Goal: Transaction & Acquisition: Obtain resource

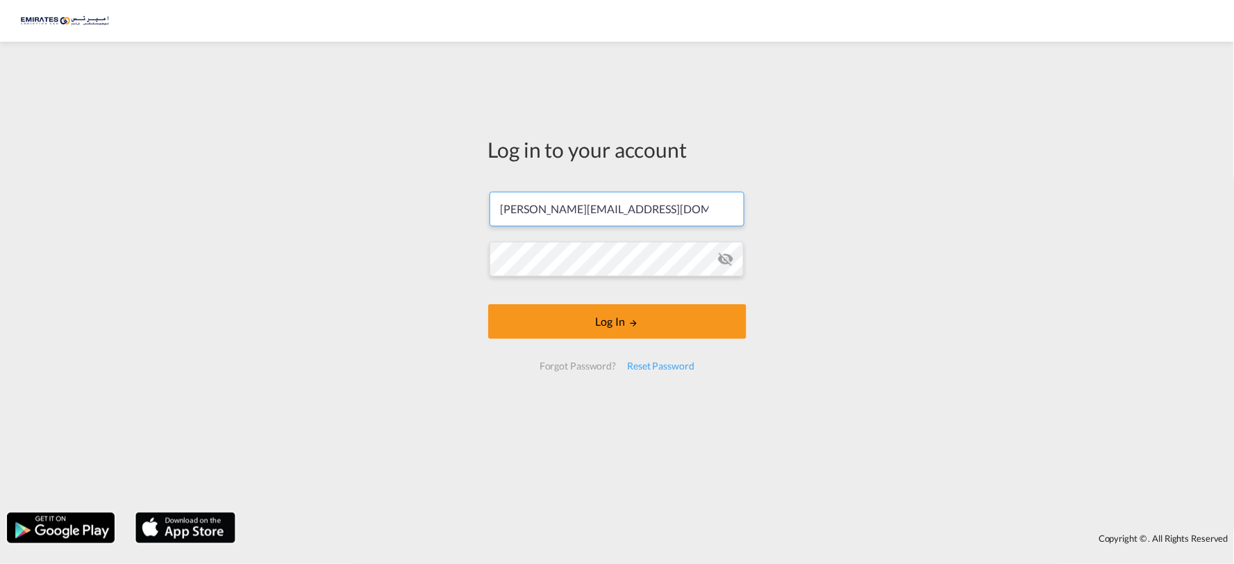
click at [649, 209] on form "[PERSON_NAME][EMAIL_ADDRESS][DOMAIN_NAME] Email field is required Password fiel…" at bounding box center [617, 281] width 258 height 206
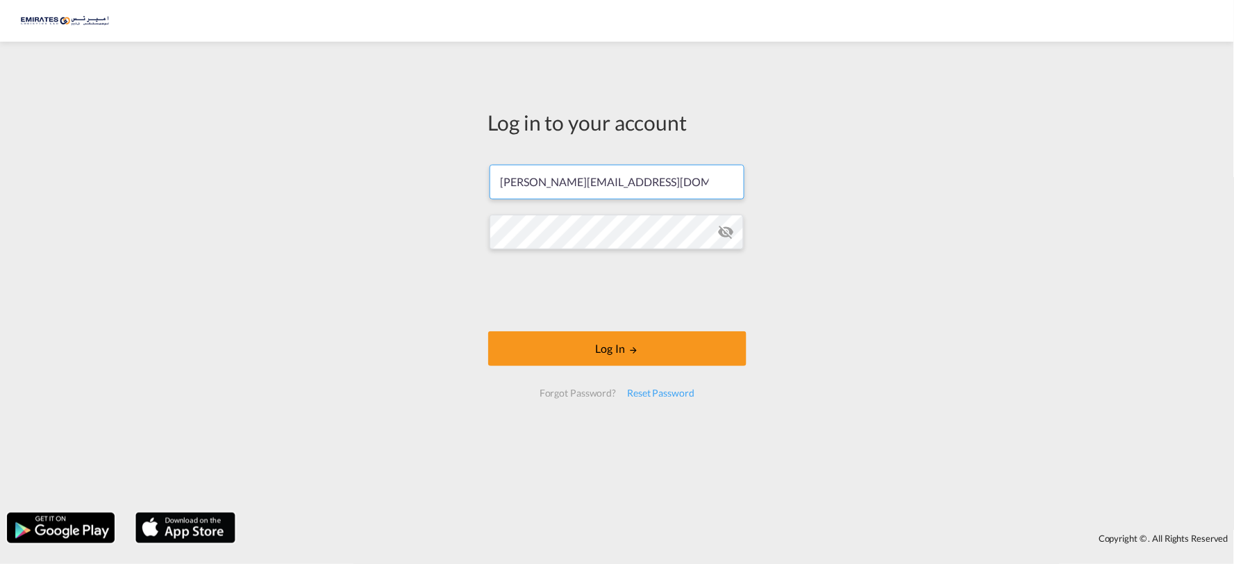
click at [648, 178] on input "[PERSON_NAME][EMAIL_ADDRESS][DOMAIN_NAME]" at bounding box center [617, 182] width 255 height 35
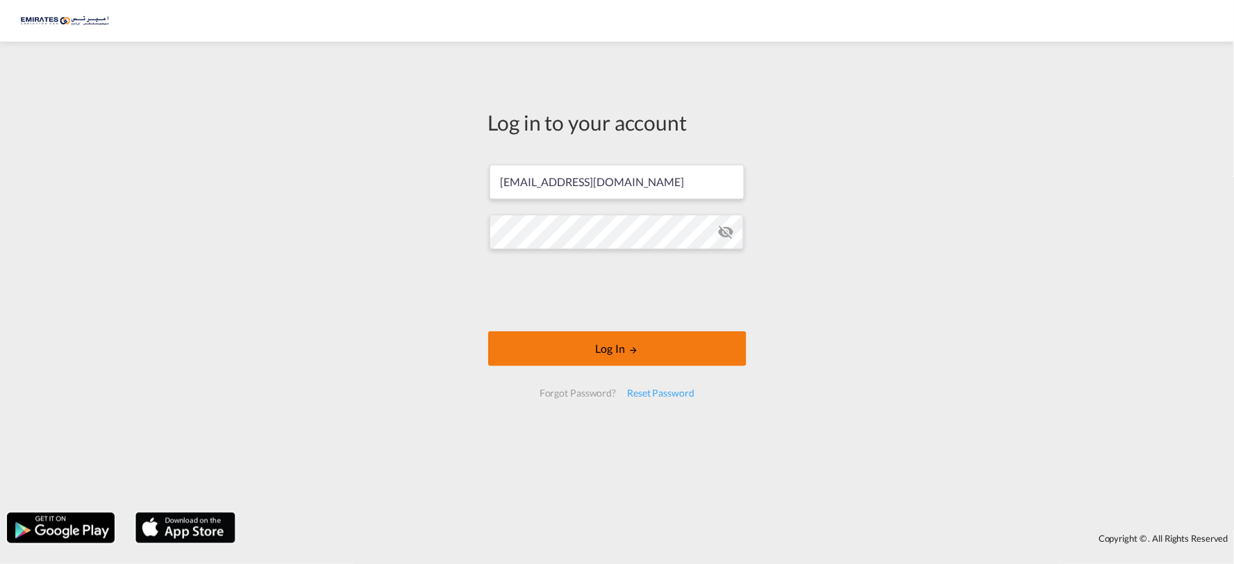
click at [598, 346] on button "Log In" at bounding box center [617, 348] width 258 height 35
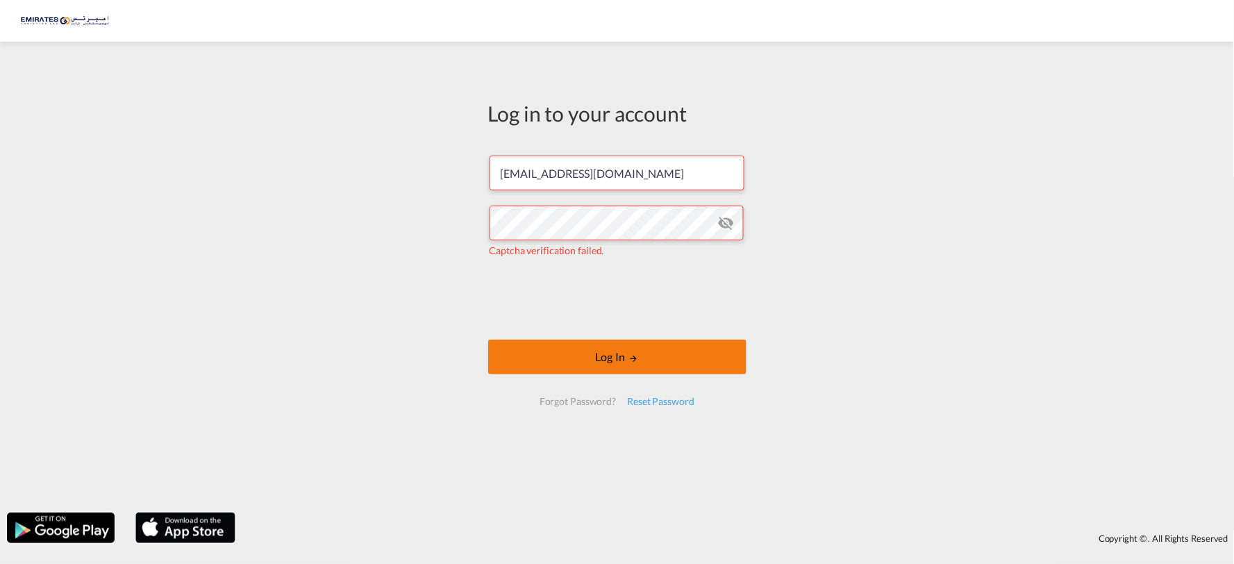
click at [629, 357] on md-icon "LOGIN" at bounding box center [634, 359] width 10 height 10
click at [725, 217] on md-icon "icon-eye-off" at bounding box center [725, 223] width 17 height 17
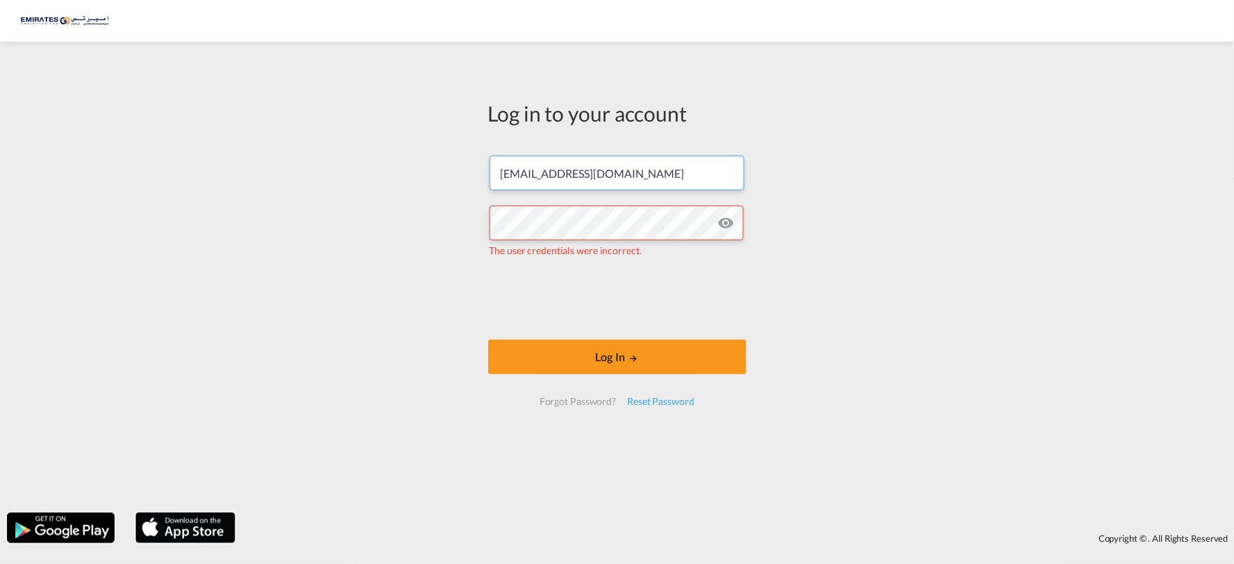
click at [686, 175] on input "[EMAIL_ADDRESS][DOMAIN_NAME]" at bounding box center [617, 173] width 255 height 35
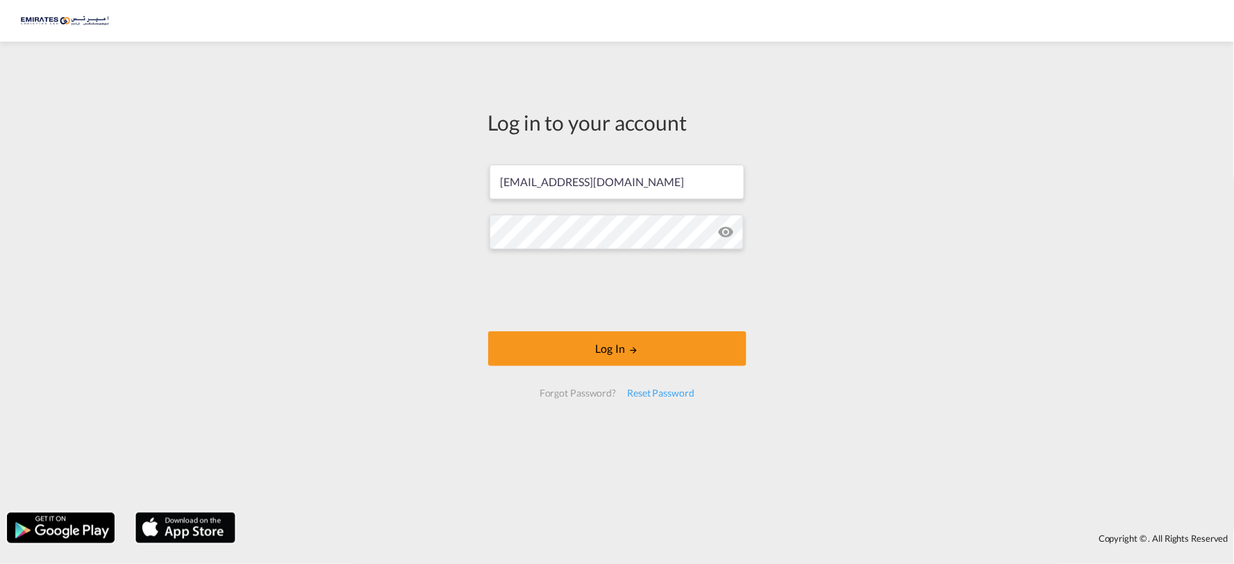
click at [917, 302] on div "Log in to your account [EMAIL_ADDRESS][DOMAIN_NAME] Log In Forgot Password? Res…" at bounding box center [617, 277] width 1234 height 457
click at [620, 344] on button "Log In" at bounding box center [617, 348] width 258 height 35
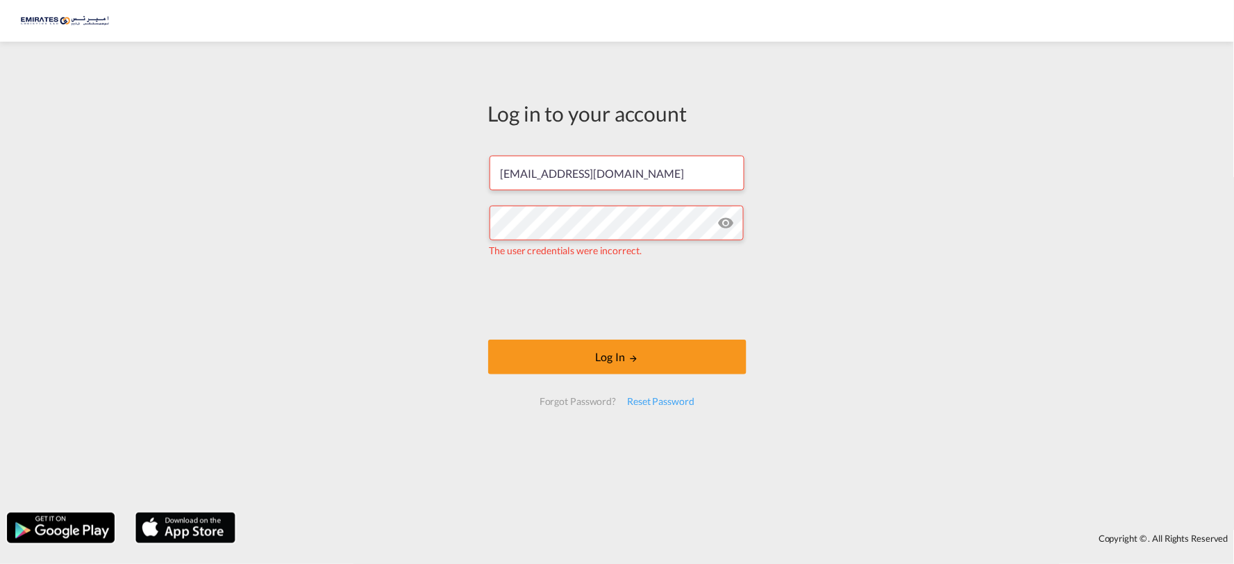
click at [1233, 340] on div "Log in to your account [EMAIL_ADDRESS][DOMAIN_NAME] The user credentials were i…" at bounding box center [617, 277] width 1234 height 457
click at [398, 139] on div "Log in to your account [EMAIL_ADDRESS][DOMAIN_NAME] The user credentials were i…" at bounding box center [617, 277] width 1234 height 457
click at [879, 235] on div "Log in to your account [EMAIL_ADDRESS][DOMAIN_NAME] The user credentials were i…" at bounding box center [617, 277] width 1234 height 457
click at [654, 168] on input "[EMAIL_ADDRESS][DOMAIN_NAME]" at bounding box center [617, 173] width 255 height 35
click at [1008, 224] on div "Log in to your account [EMAIL_ADDRESS][DOMAIN_NAME] The user credentials were i…" at bounding box center [617, 277] width 1234 height 457
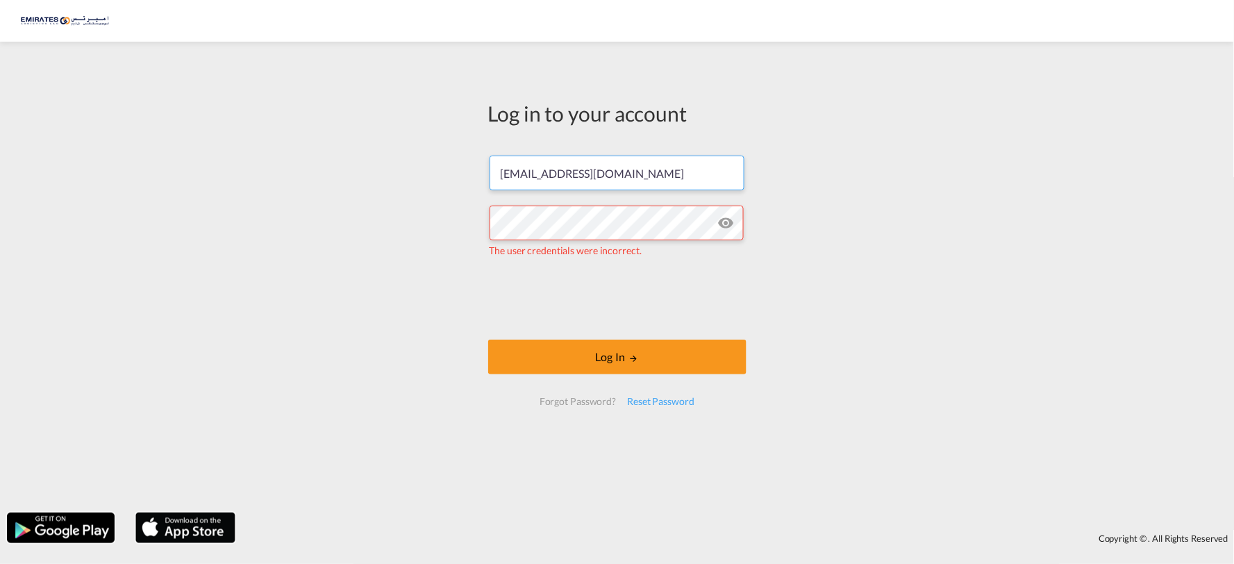
drag, startPoint x: 530, startPoint y: 172, endPoint x: 469, endPoint y: 174, distance: 61.2
click at [469, 174] on div "Log in to your account [EMAIL_ADDRESS][DOMAIN_NAME] The user credentials were i…" at bounding box center [617, 277] width 1234 height 457
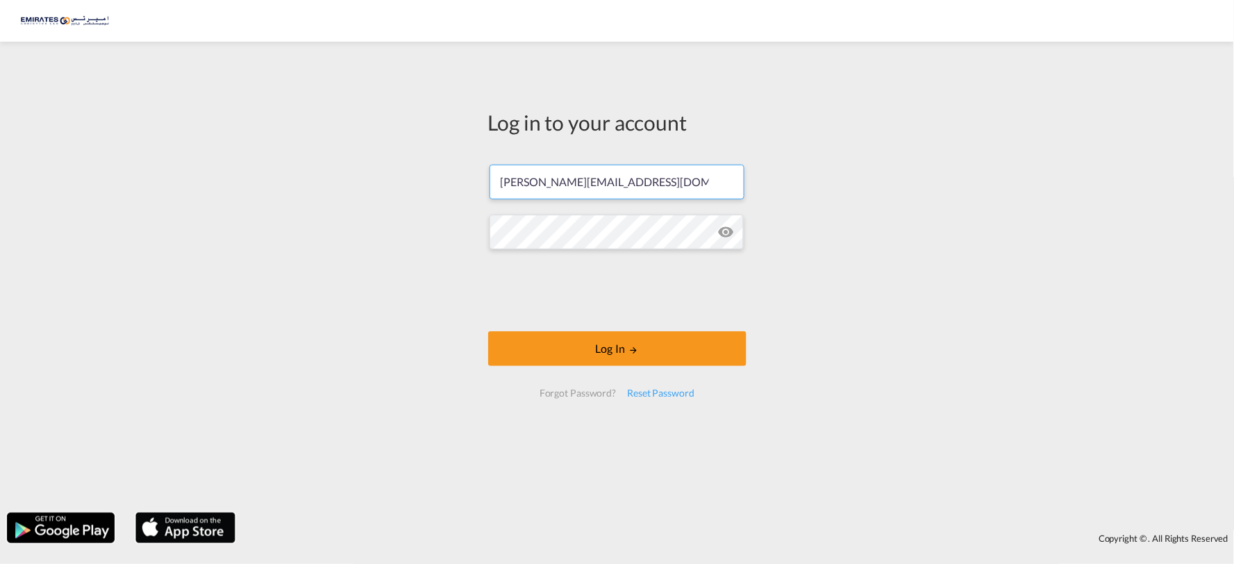
type input "[PERSON_NAME][EMAIL_ADDRESS][DOMAIN_NAME]"
click at [844, 265] on div "Log in to your account [PERSON_NAME][EMAIL_ADDRESS][DOMAIN_NAME] Log In Forgot …" at bounding box center [617, 277] width 1234 height 457
click at [478, 225] on div "Log in to your account [PERSON_NAME][EMAIL_ADDRESS][DOMAIN_NAME] Log In Forgot …" at bounding box center [617, 259] width 279 height 421
click at [592, 352] on button "Log In" at bounding box center [617, 348] width 258 height 35
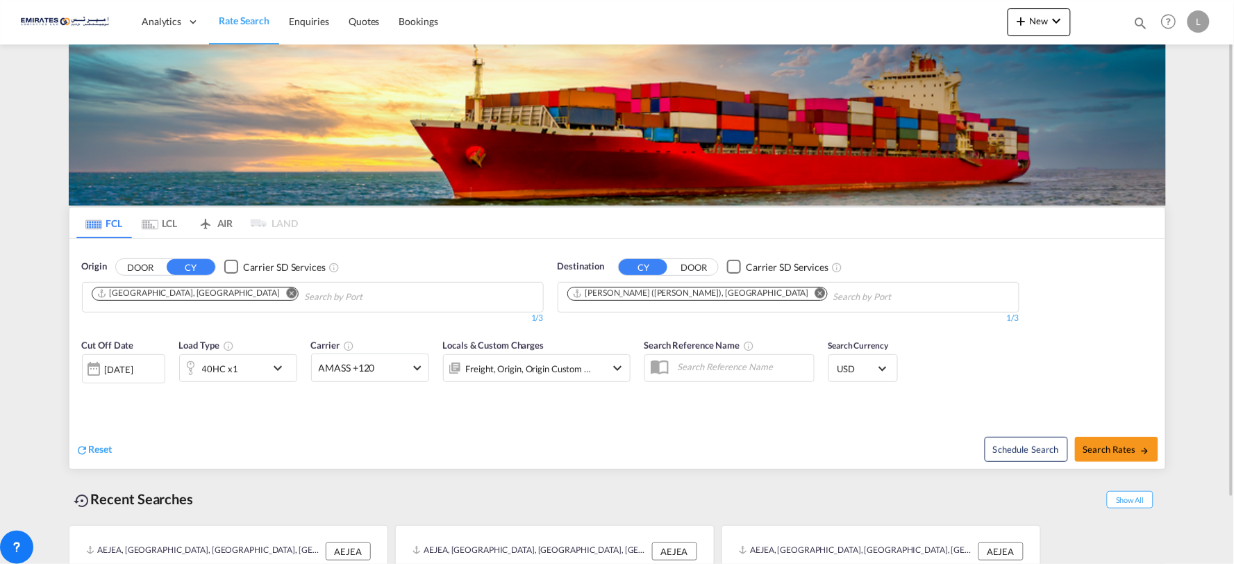
click at [815, 292] on md-icon "Remove" at bounding box center [820, 293] width 10 height 10
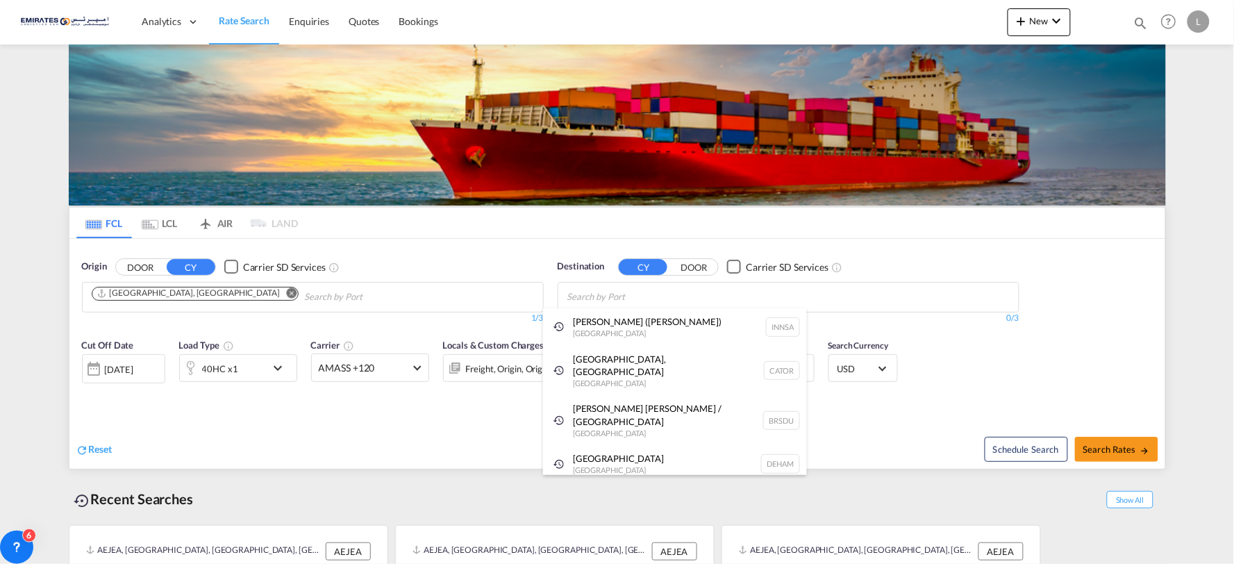
paste input "[GEOGRAPHIC_DATA]"
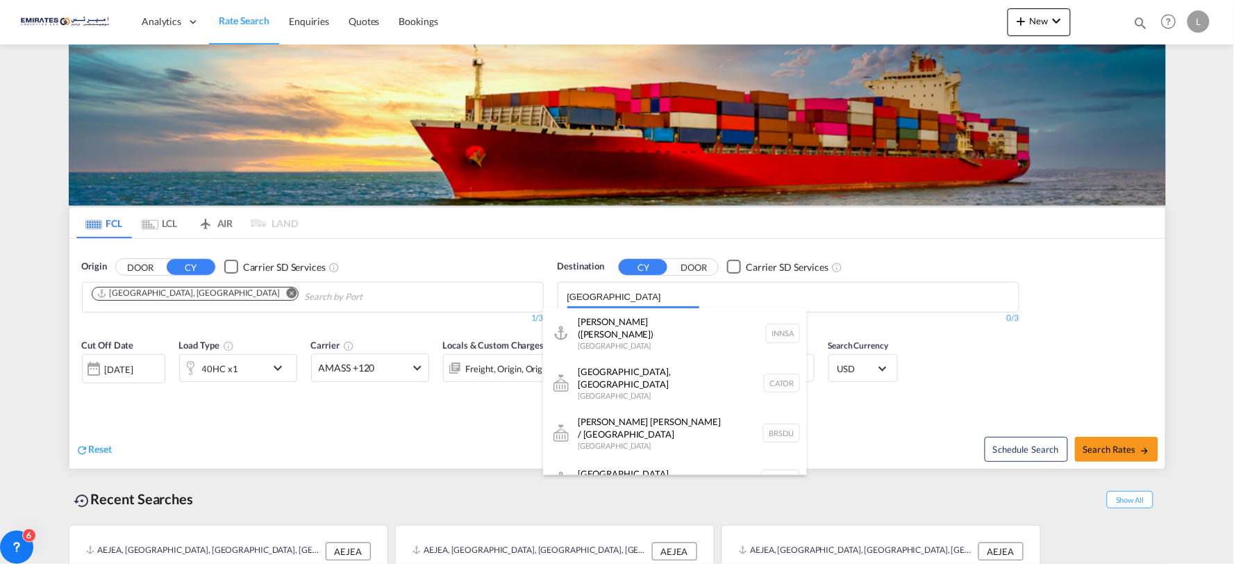
type input "[GEOGRAPHIC_DATA]"
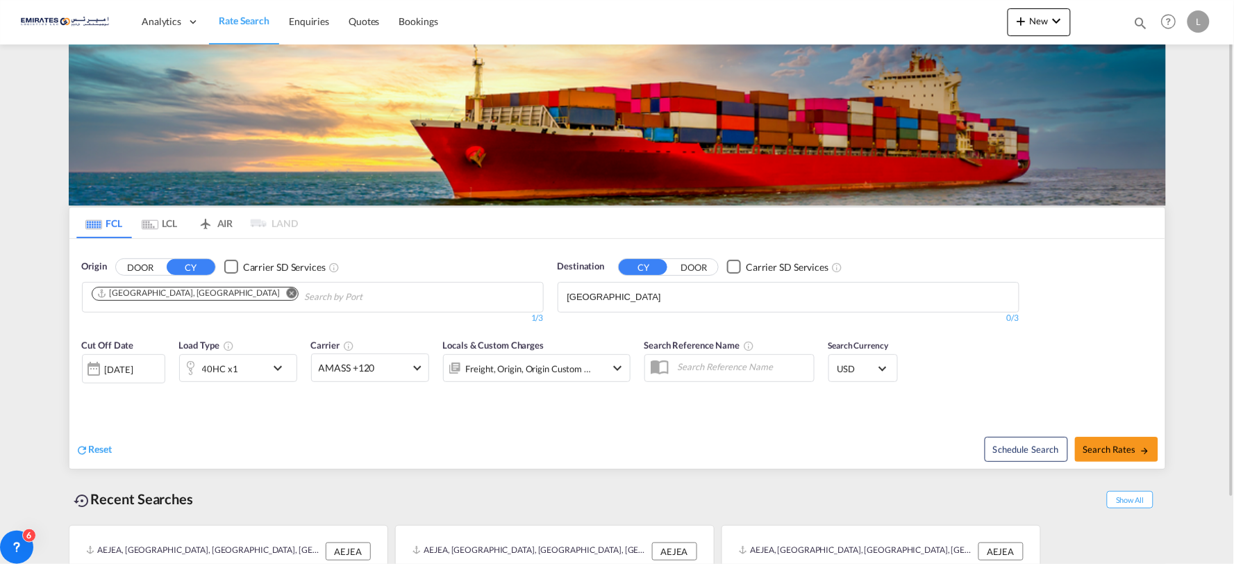
click at [640, 299] on body "Analytics Dashboard Rate Search Enquiries Quotes Bookings" at bounding box center [617, 282] width 1234 height 564
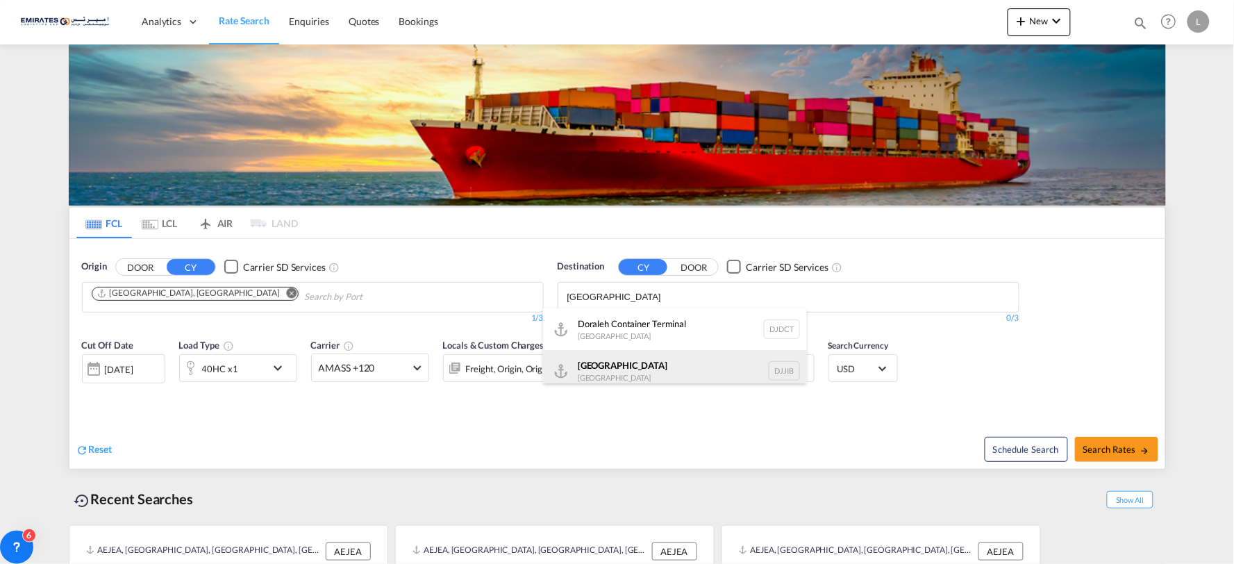
click at [642, 367] on div "[GEOGRAPHIC_DATA] [GEOGRAPHIC_DATA] DJJIB" at bounding box center [675, 371] width 264 height 42
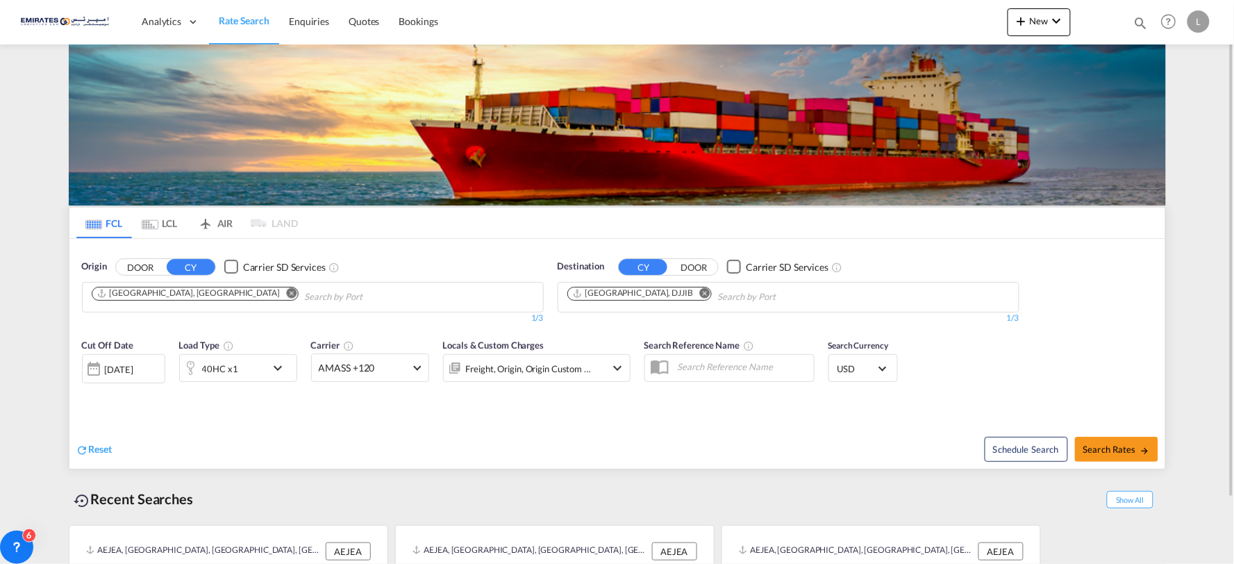
click at [251, 370] on div "40HC x1" at bounding box center [223, 368] width 86 height 28
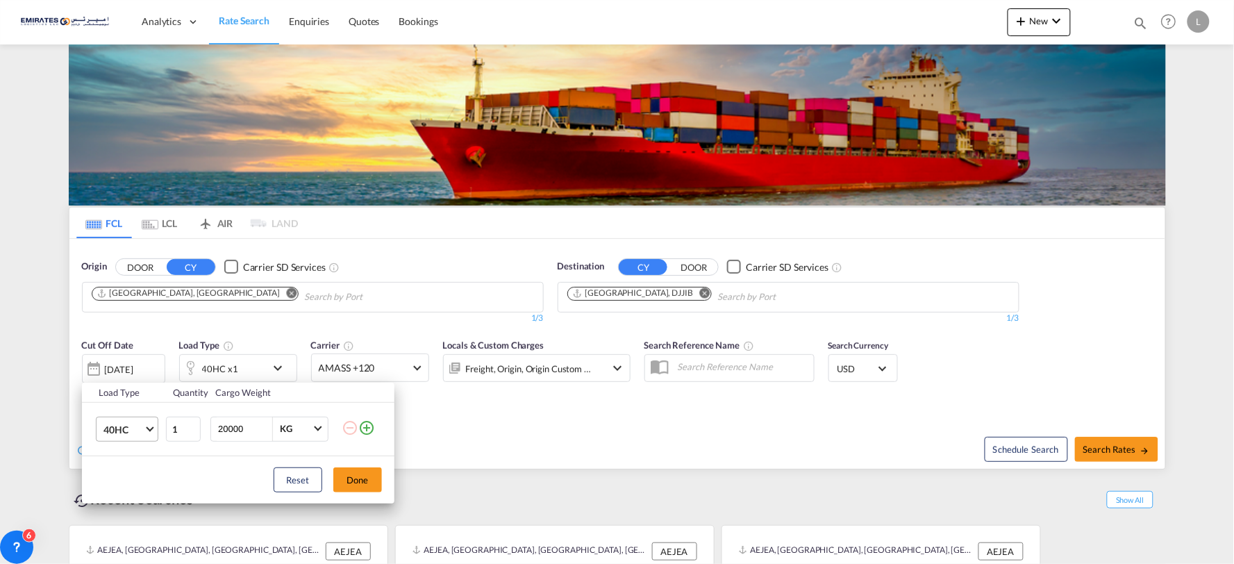
click at [119, 432] on span "40HC" at bounding box center [123, 430] width 40 height 14
click at [137, 361] on md-option "20GP" at bounding box center [139, 362] width 94 height 33
click at [358, 479] on button "Done" at bounding box center [357, 479] width 49 height 25
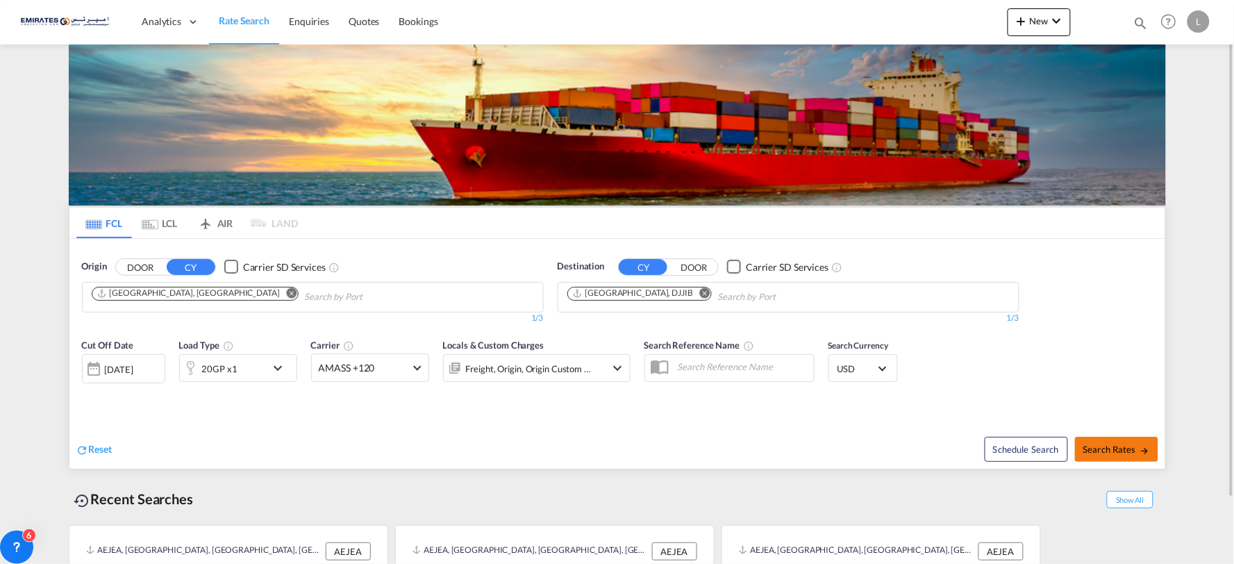
click at [1106, 447] on span "Search Rates" at bounding box center [1116, 449] width 67 height 11
type input "AEJEA to DJJIB / [DATE]"
